Goal: Information Seeking & Learning: Learn about a topic

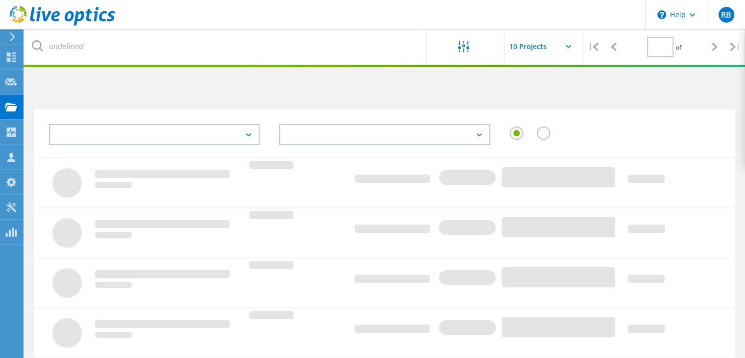
type input "1"
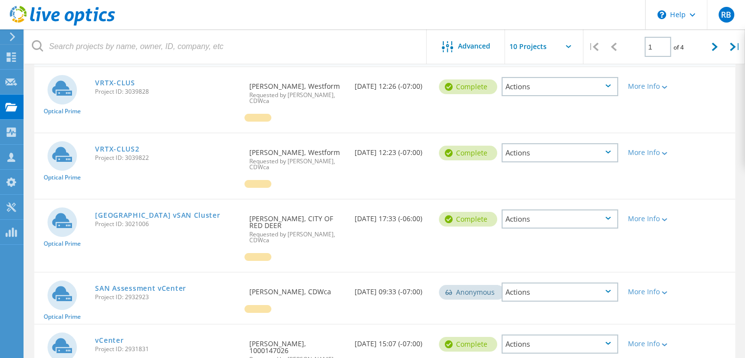
scroll to position [116, 0]
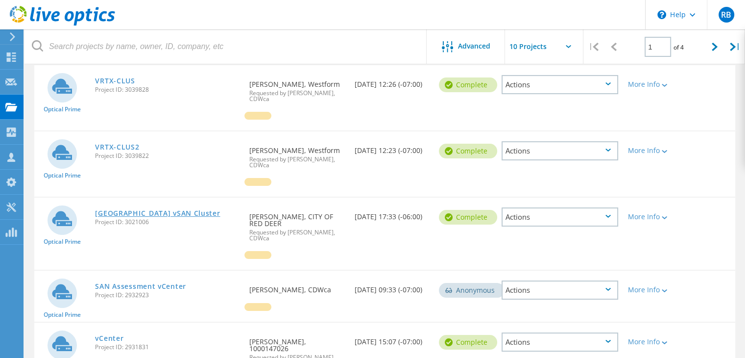
click at [143, 210] on link "[GEOGRAPHIC_DATA] vSAN Cluster" at bounding box center [157, 213] width 125 height 7
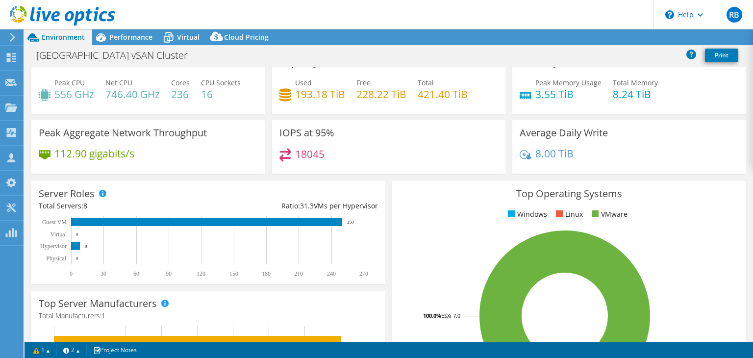
scroll to position [43, 0]
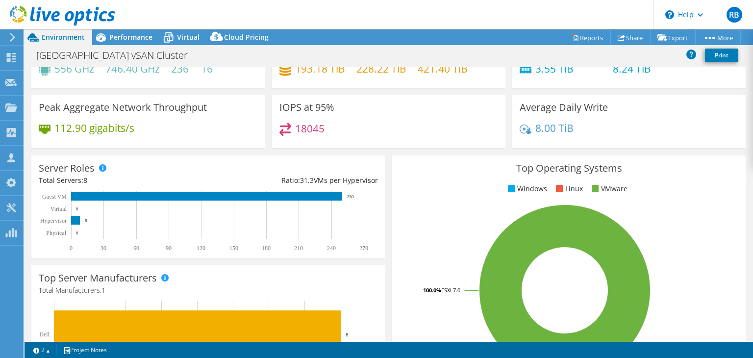
select select "USD"
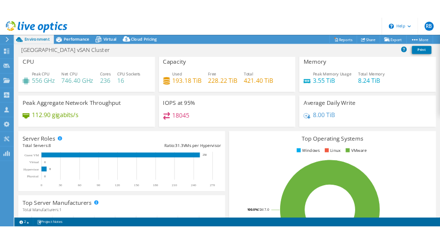
scroll to position [3, 0]
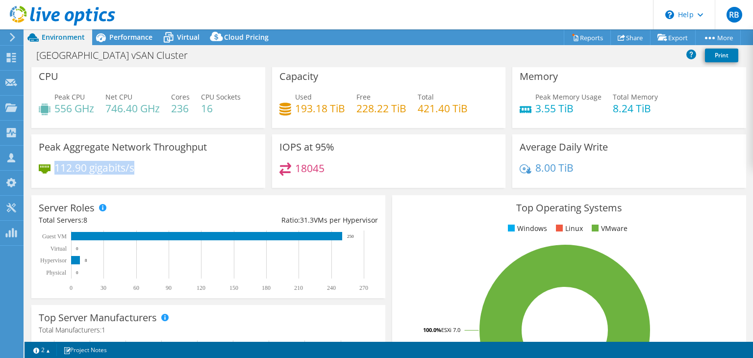
drag, startPoint x: 139, startPoint y: 169, endPoint x: 55, endPoint y: 164, distance: 84.4
click at [55, 164] on div "112.90 gigabits/s" at bounding box center [148, 172] width 219 height 21
click at [64, 170] on h4 "112.90 gigabits/s" at bounding box center [94, 167] width 80 height 11
drag, startPoint x: 582, startPoint y: 146, endPoint x: 605, endPoint y: 150, distance: 23.9
click at [605, 150] on div "Average Daily Write 8.00 TiB" at bounding box center [629, 160] width 234 height 53
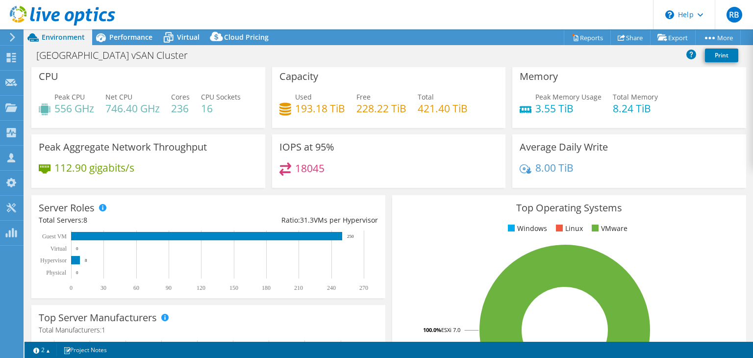
click at [605, 150] on div "Average Daily Write 8.00 TiB" at bounding box center [629, 160] width 234 height 53
drag, startPoint x: 603, startPoint y: 149, endPoint x: 512, endPoint y: 151, distance: 91.2
click at [512, 151] on div "Average Daily Write 8.00 TiB" at bounding box center [629, 160] width 234 height 53
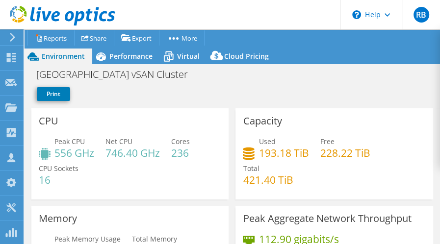
scroll to position [0, 0]
